Goal: Check status

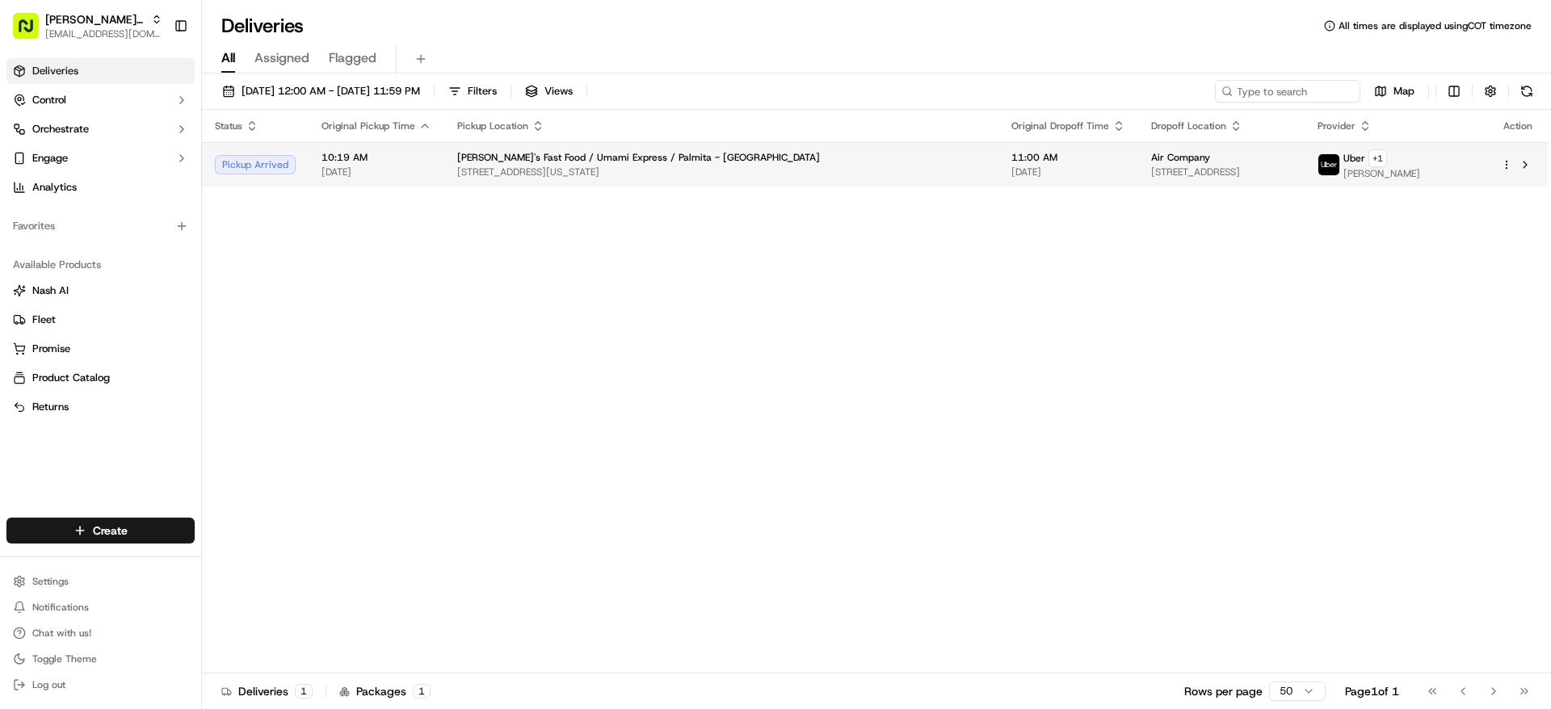
click at [507, 170] on span "[STREET_ADDRESS][US_STATE]" at bounding box center [721, 172] width 528 height 13
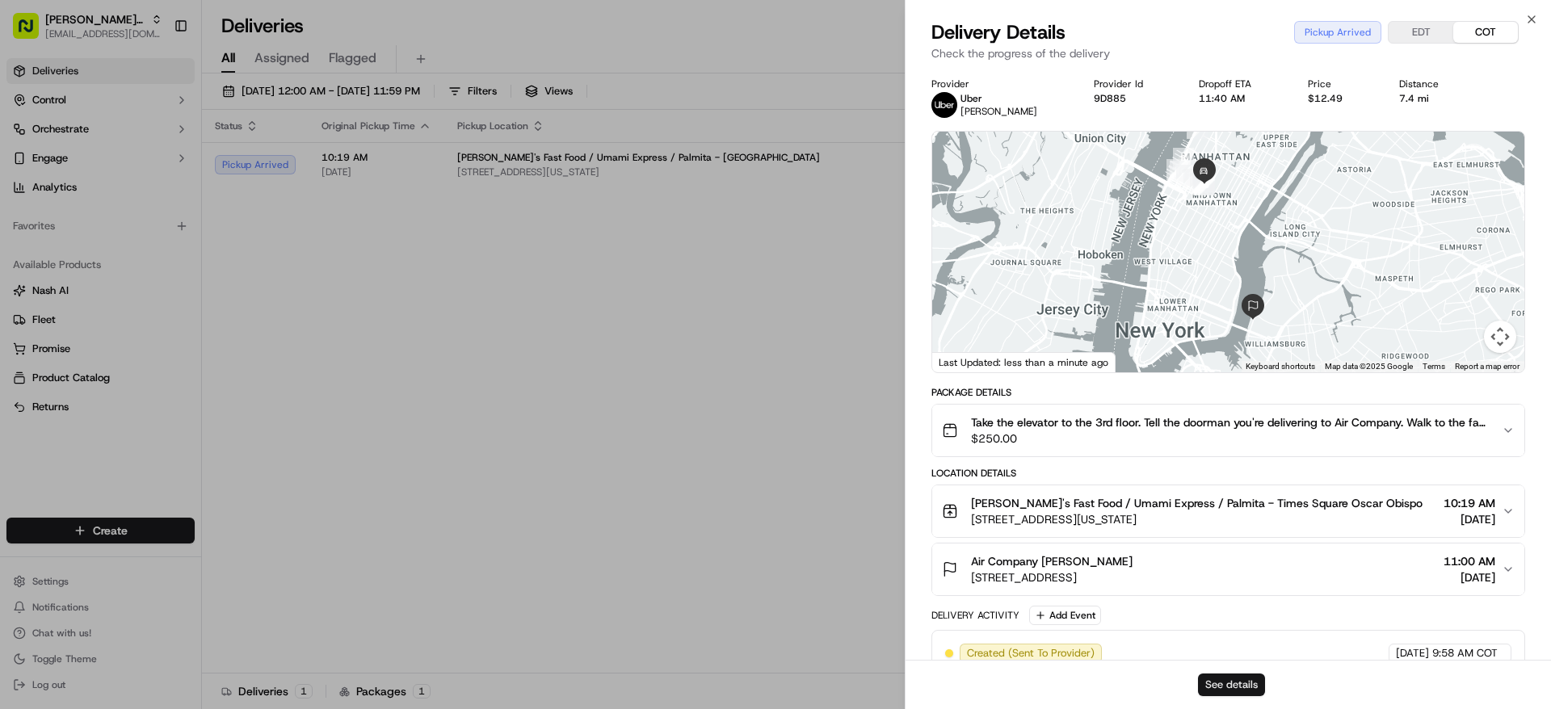
click at [1237, 686] on button "See details" at bounding box center [1231, 685] width 67 height 23
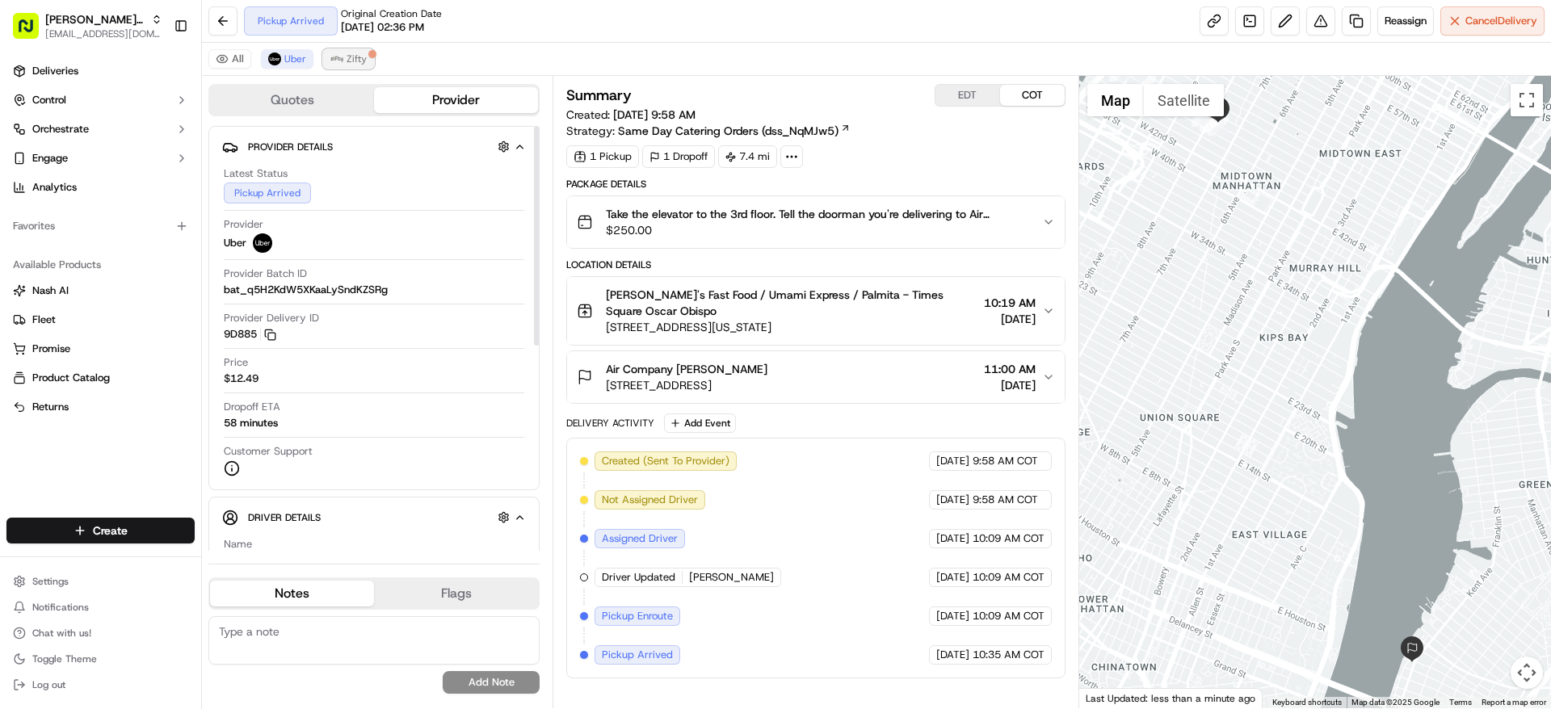
click at [347, 49] on button "Zifty" at bounding box center [348, 58] width 51 height 19
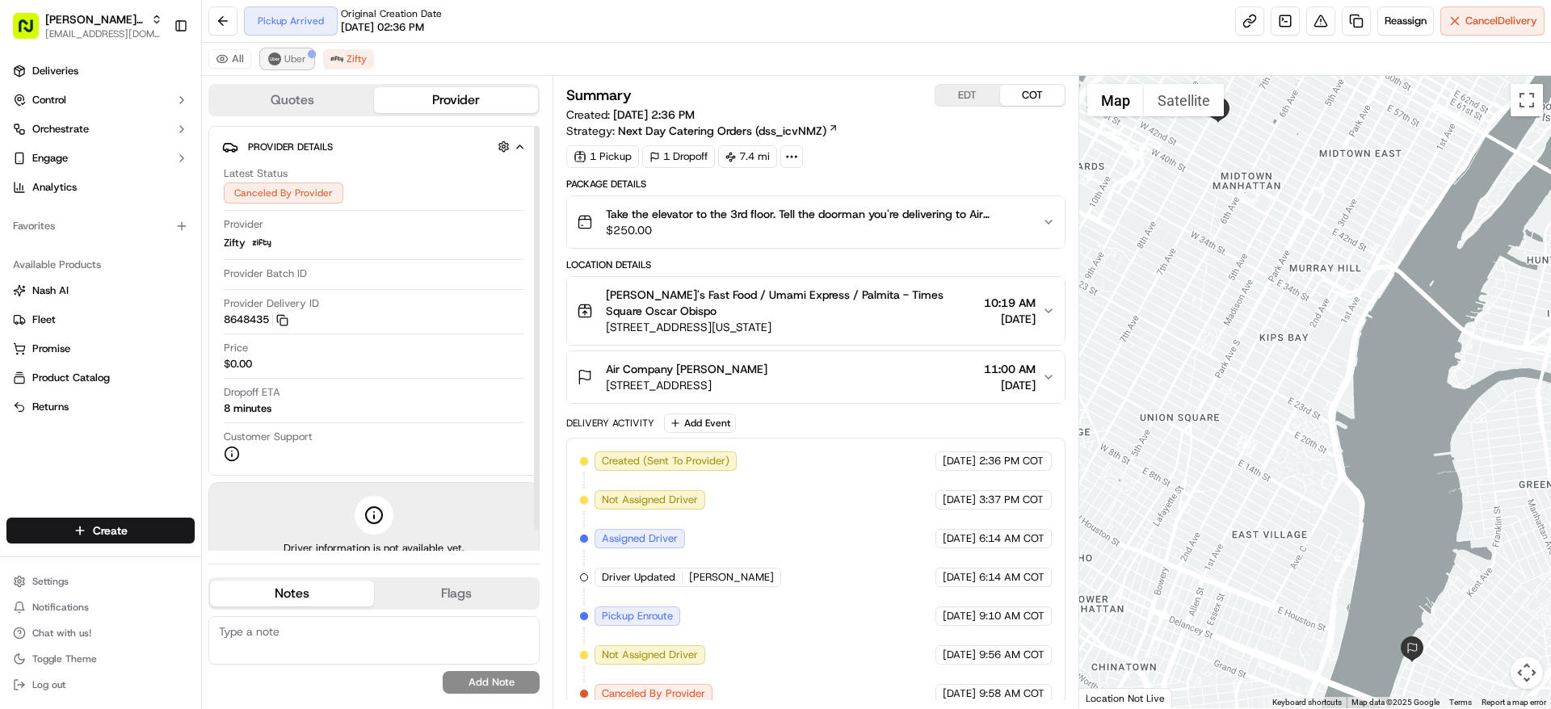
click at [288, 57] on span "Uber" at bounding box center [295, 59] width 22 height 13
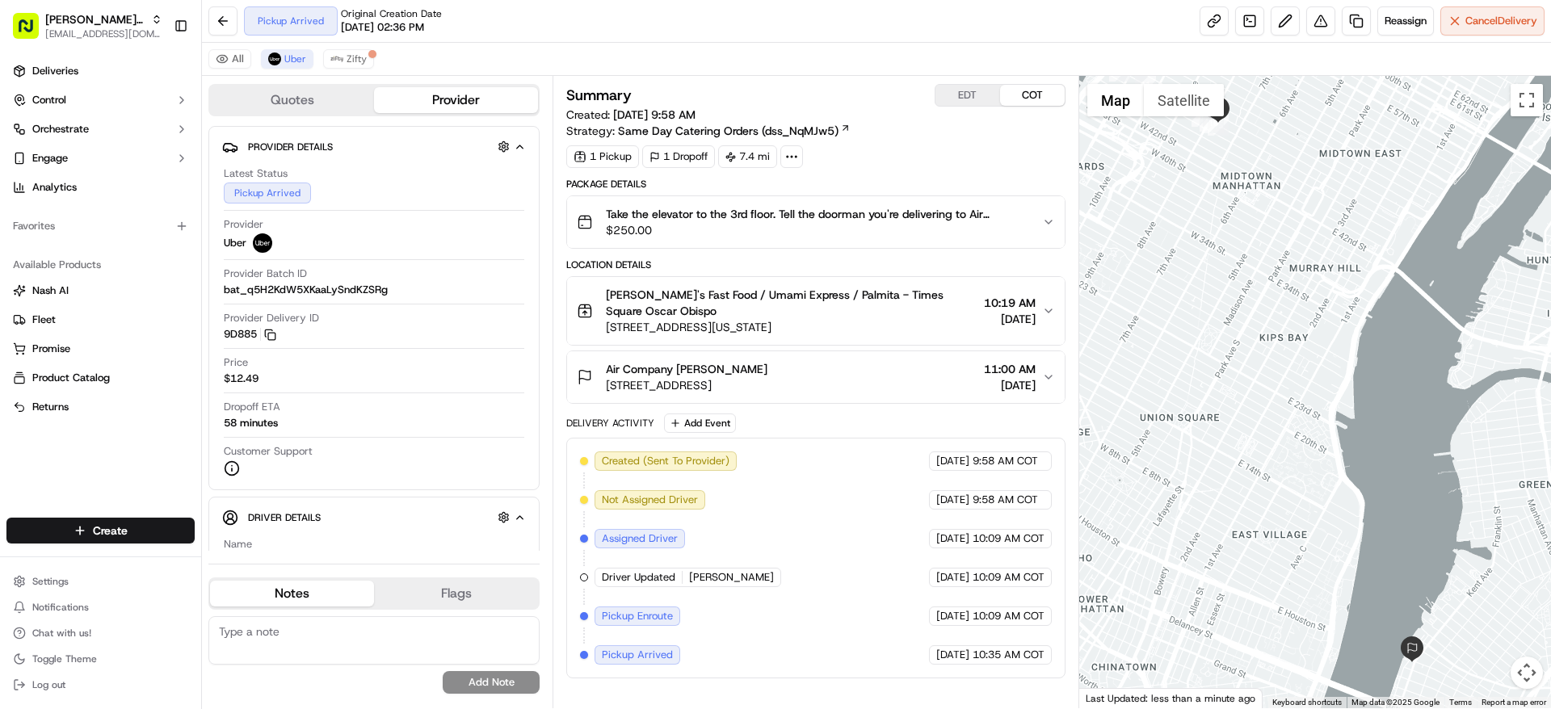
click at [956, 103] on button "EDT" at bounding box center [967, 95] width 65 height 21
click at [1022, 94] on button "COT" at bounding box center [1032, 95] width 65 height 21
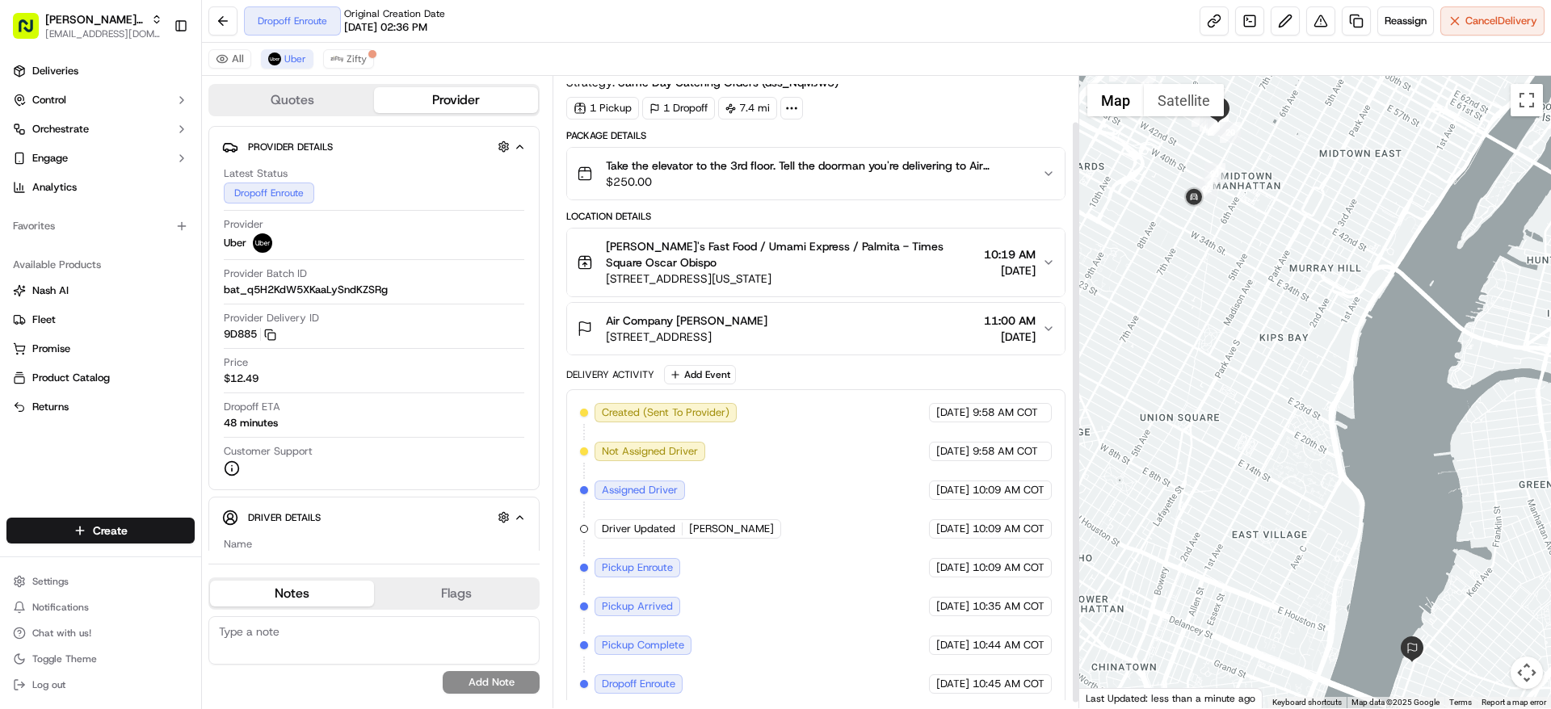
scroll to position [56, 0]
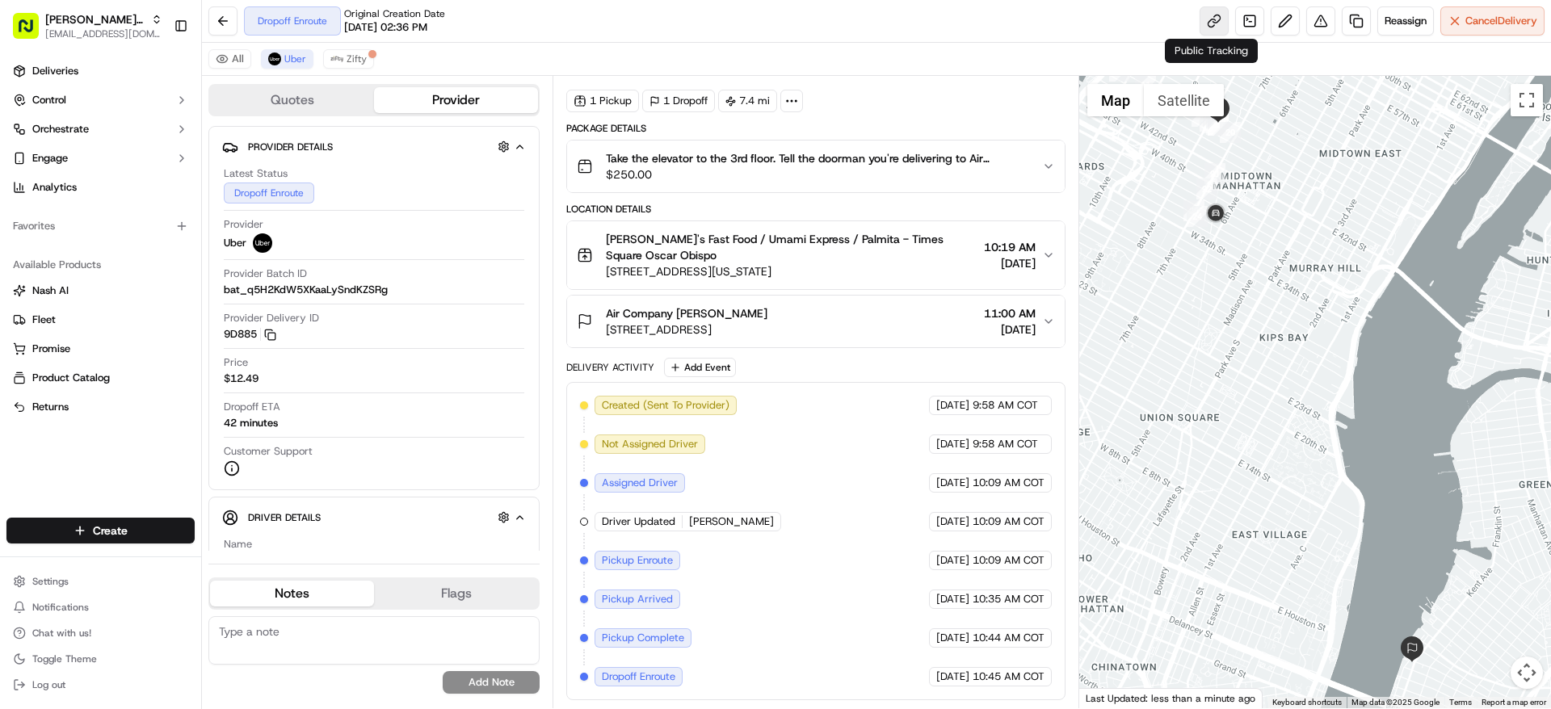
click at [1202, 23] on link at bounding box center [1214, 20] width 29 height 29
click at [335, 61] on img at bounding box center [336, 59] width 13 height 13
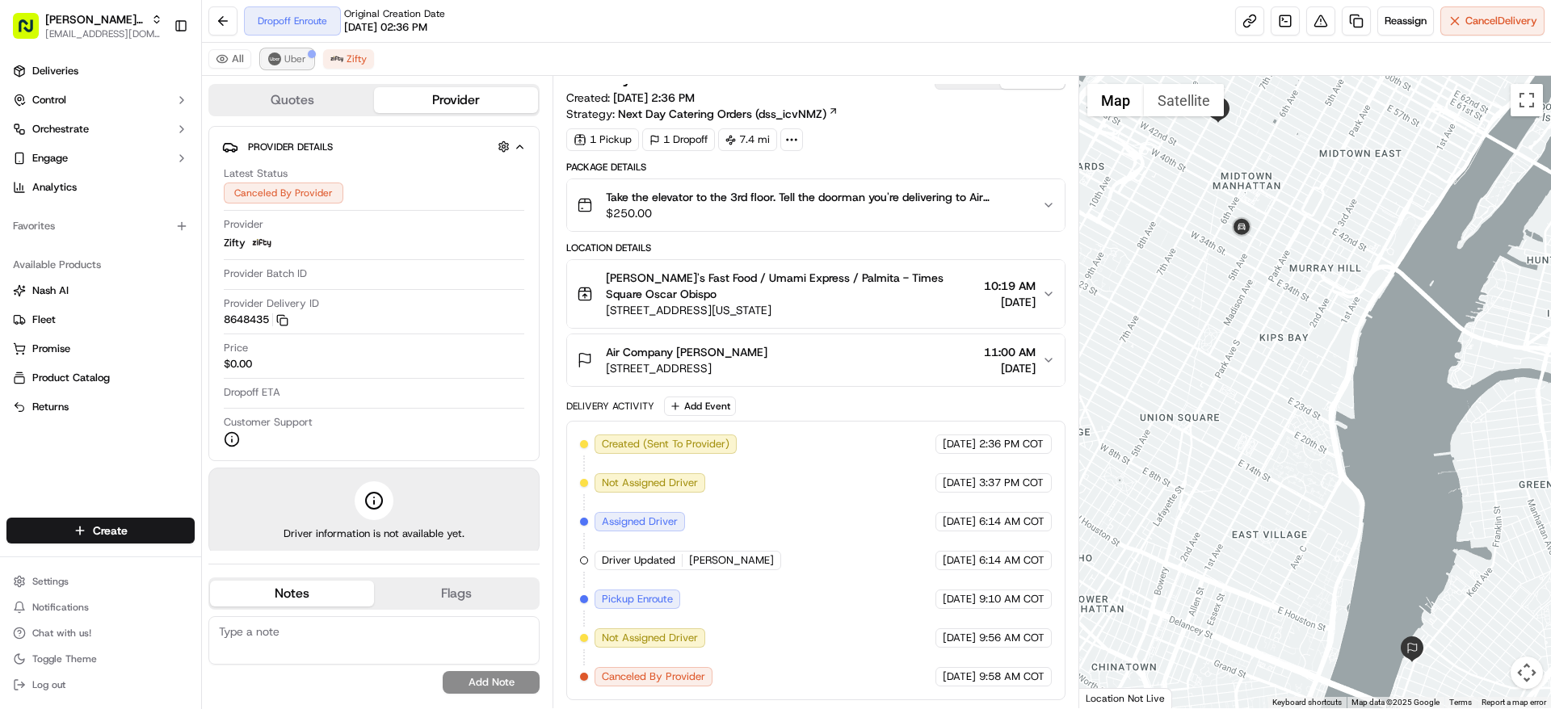
click at [300, 65] on button "Uber" at bounding box center [287, 58] width 53 height 19
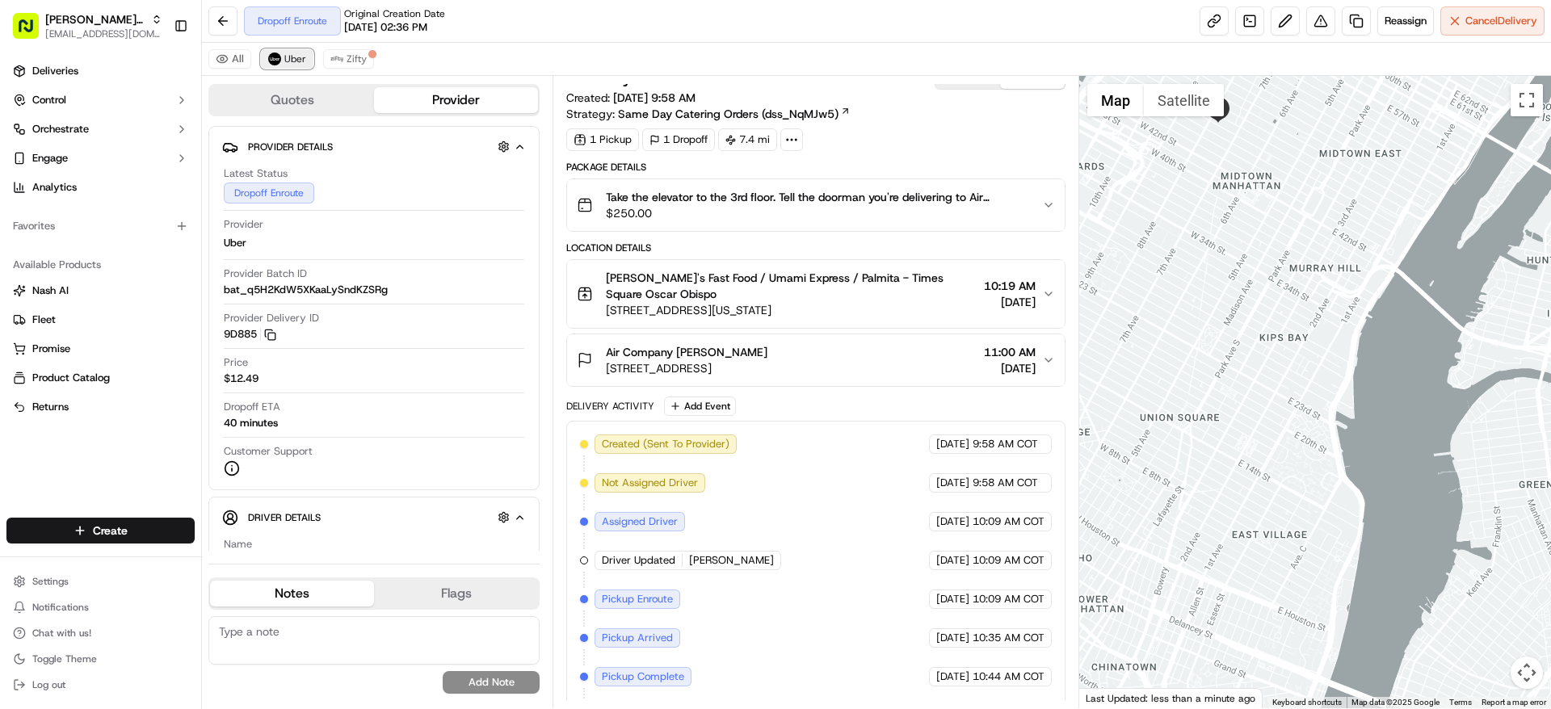
scroll to position [56, 0]
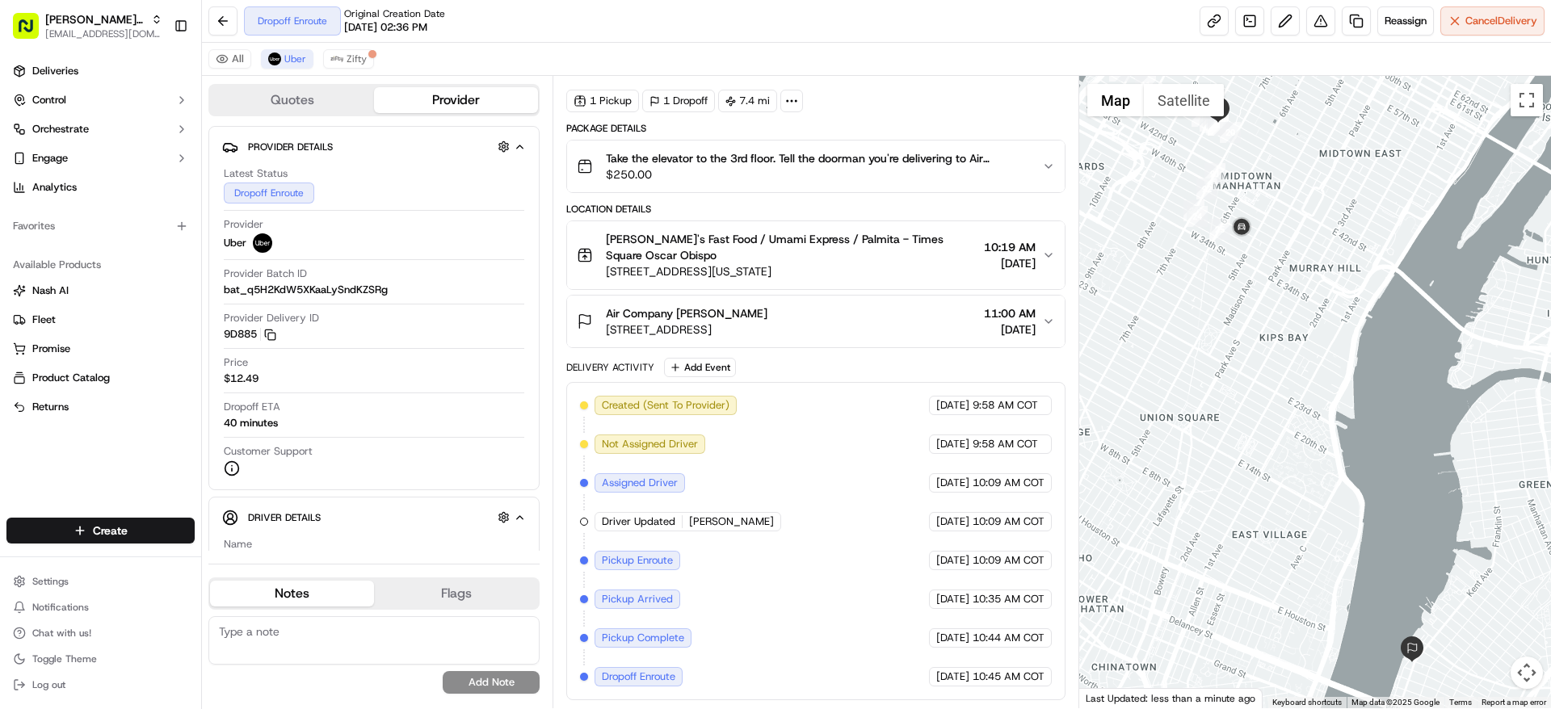
click at [767, 305] on div "Air Company [PERSON_NAME]" at bounding box center [687, 313] width 162 height 16
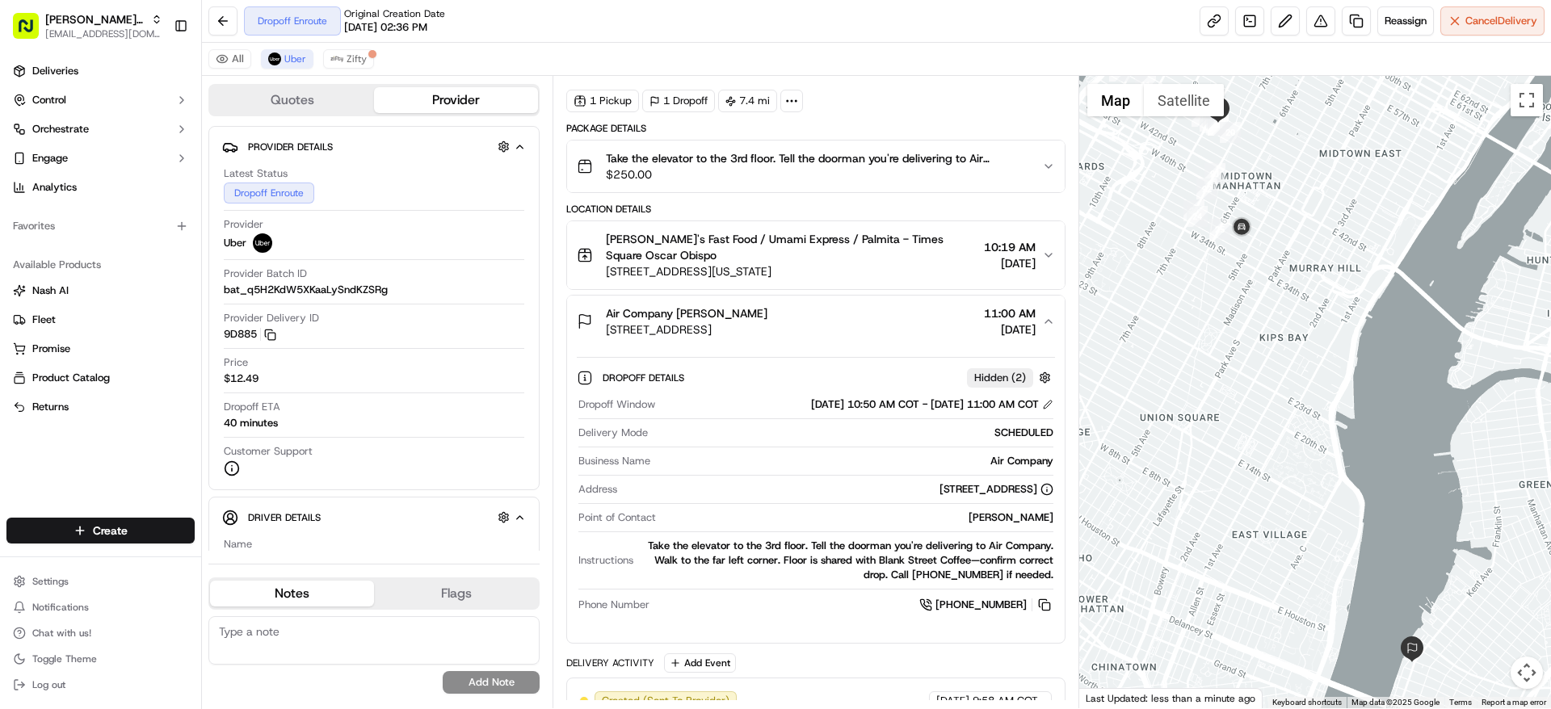
click at [767, 305] on div "Air Company [PERSON_NAME]" at bounding box center [687, 313] width 162 height 16
